Goal: Task Accomplishment & Management: Manage account settings

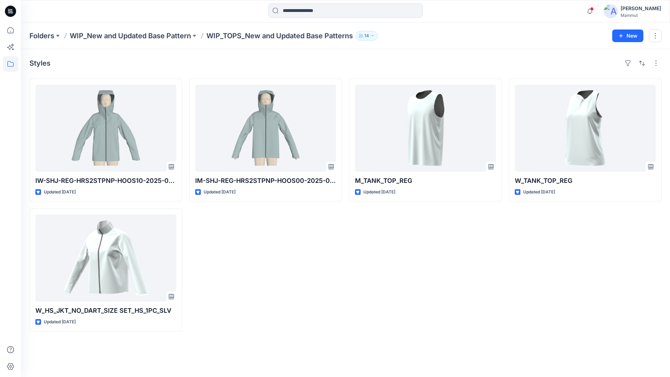
click at [637, 8] on div "[PERSON_NAME]" at bounding box center [641, 8] width 41 height 8
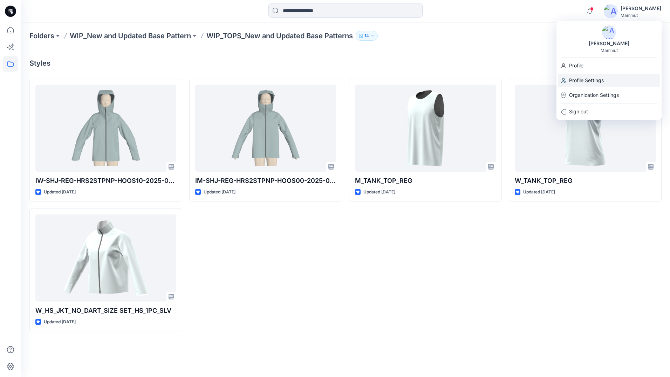
click at [583, 79] on p "Profile Settings" at bounding box center [586, 80] width 35 height 13
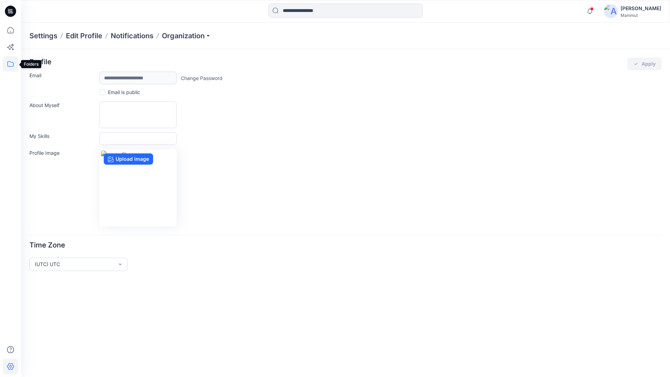
click at [8, 61] on icon at bounding box center [10, 63] width 15 height 15
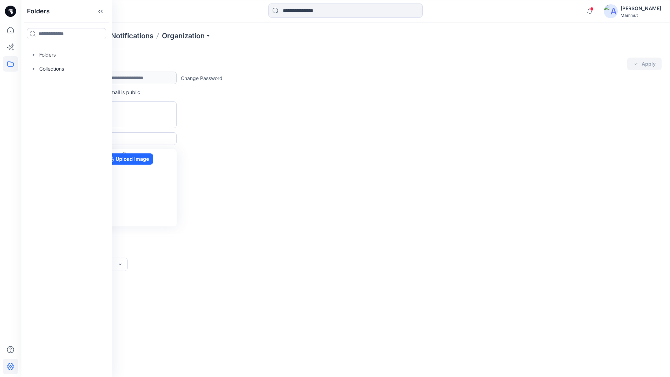
click at [195, 41] on div "Settings Edit Profile Notifications Organization" at bounding box center [345, 35] width 649 height 27
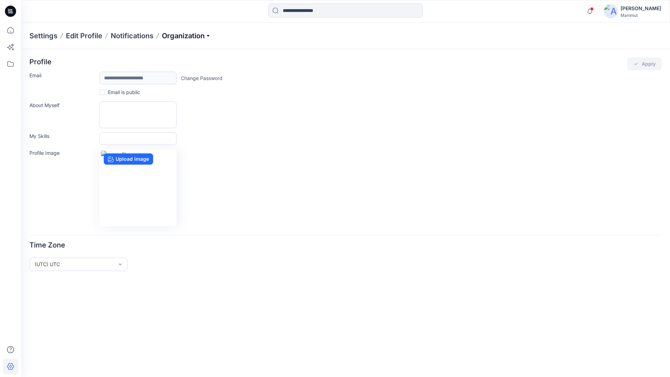
click at [191, 36] on p "Organization" at bounding box center [186, 36] width 49 height 10
click at [165, 52] on link "Invite/Edit Users" at bounding box center [187, 52] width 102 height 14
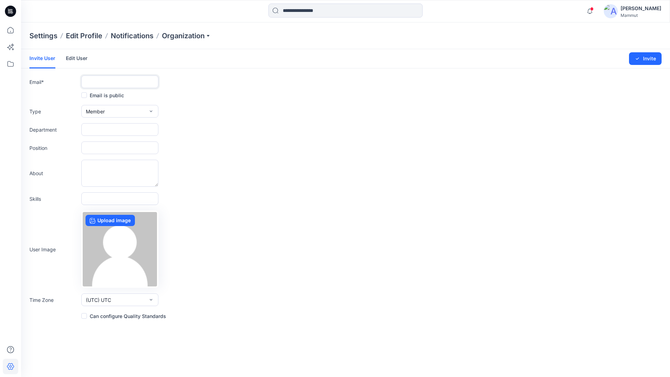
click at [89, 82] on input "text" at bounding box center [119, 81] width 77 height 13
type input "**********"
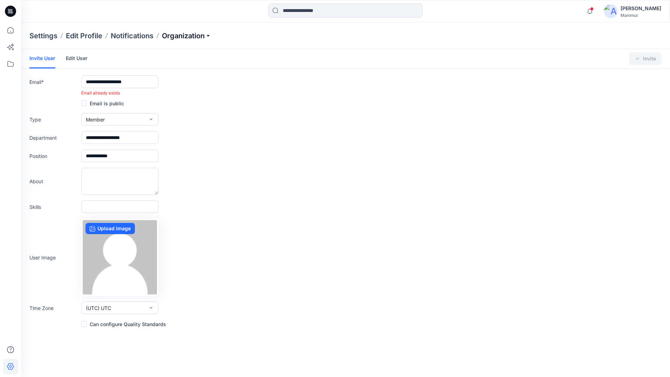
click at [208, 35] on p "Organization" at bounding box center [186, 36] width 49 height 10
click at [164, 52] on link "Invite/Edit Users" at bounding box center [187, 52] width 102 height 14
click at [645, 8] on div "[PERSON_NAME]" at bounding box center [641, 8] width 41 height 8
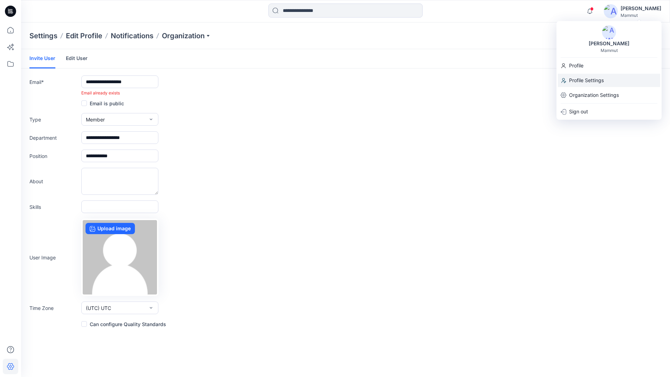
click at [579, 79] on p "Profile Settings" at bounding box center [586, 80] width 35 height 13
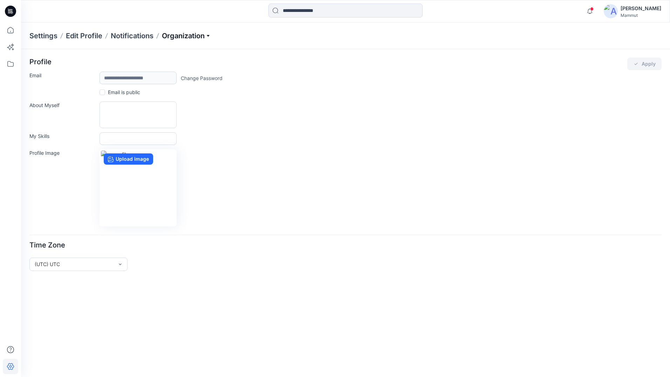
click at [210, 35] on p "Organization" at bounding box center [186, 36] width 49 height 10
click at [155, 124] on link "User Roles" at bounding box center [187, 122] width 102 height 14
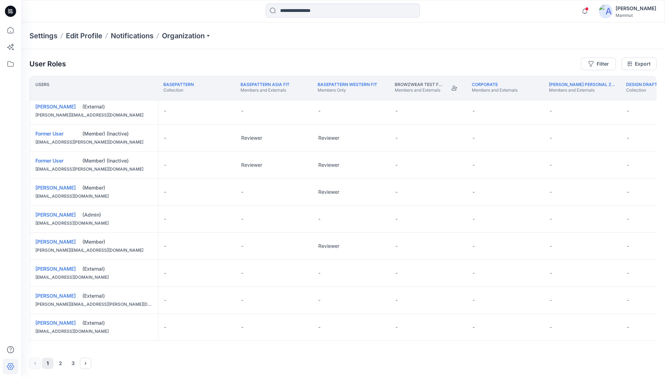
scroll to position [0, 0]
click at [57, 363] on button "2" at bounding box center [60, 362] width 11 height 11
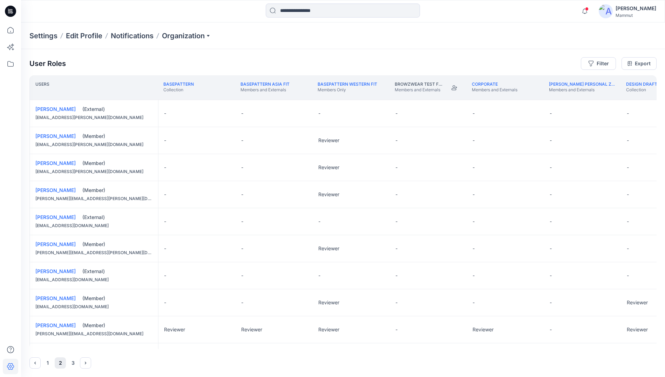
scroll to position [164, 0]
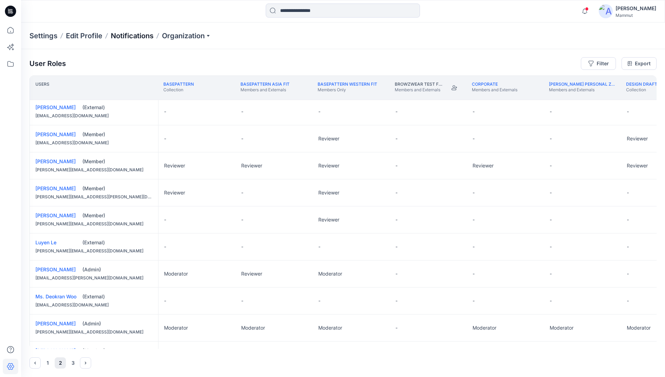
click at [122, 35] on p "Notifications" at bounding box center [132, 36] width 43 height 10
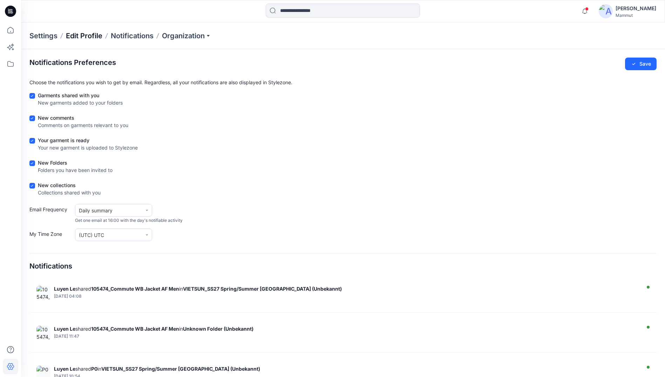
click at [74, 33] on p "Edit Profile" at bounding box center [84, 36] width 36 height 10
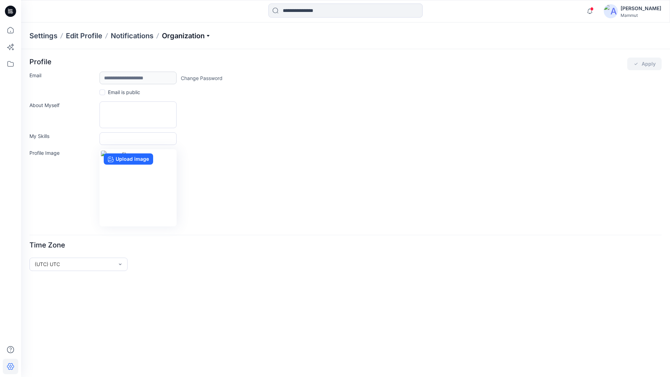
click at [209, 34] on p "Organization" at bounding box center [186, 36] width 49 height 10
click at [170, 52] on link "Invite/Edit Users" at bounding box center [187, 52] width 102 height 14
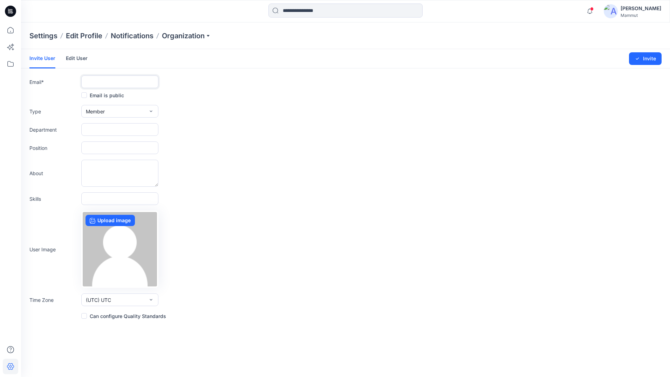
click at [121, 80] on input "text" at bounding box center [119, 81] width 77 height 13
type input "**********"
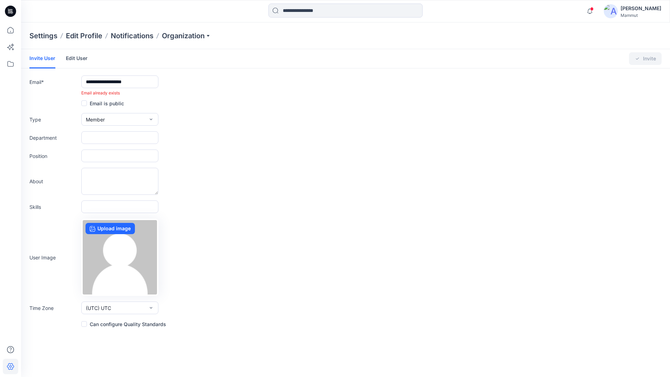
click at [246, 128] on form "**********" at bounding box center [345, 188] width 649 height 279
click at [123, 35] on p "Notifications" at bounding box center [132, 36] width 43 height 10
